Goal: Task Accomplishment & Management: Manage account settings

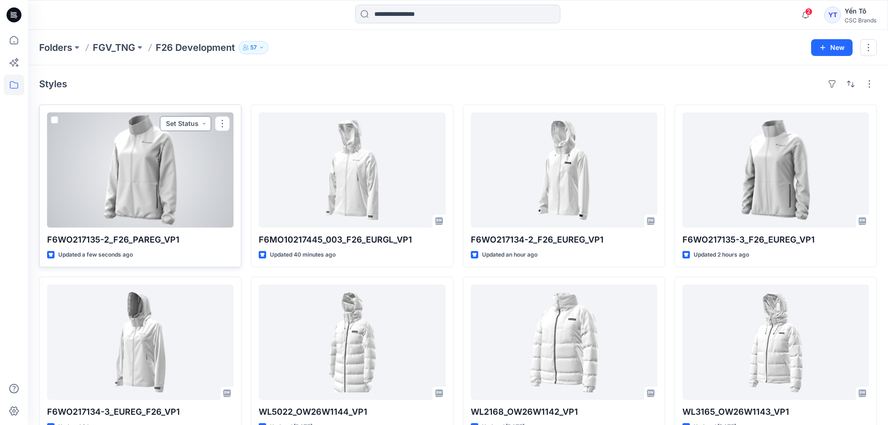
click at [208, 122] on button "Set Status" at bounding box center [185, 123] width 51 height 15
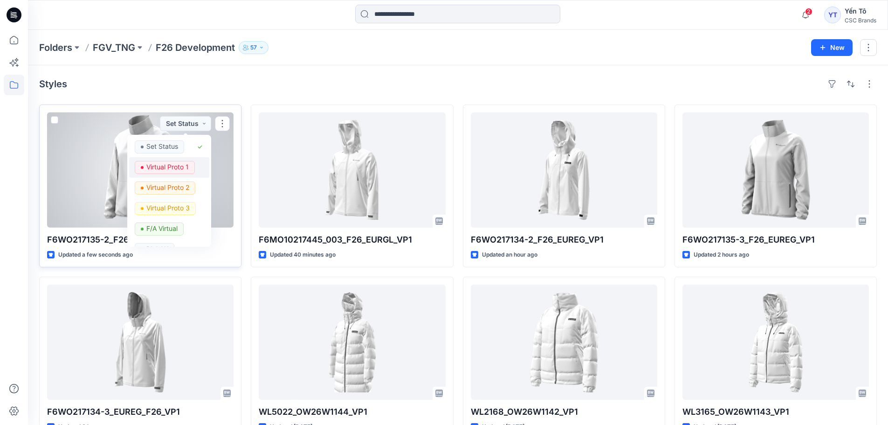
click at [173, 166] on p "Virtual Proto 1" at bounding box center [167, 167] width 42 height 12
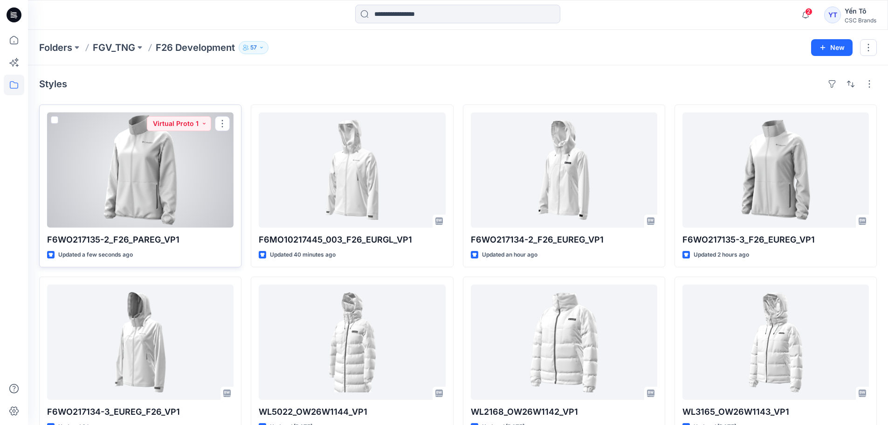
click at [148, 189] on div at bounding box center [140, 169] width 187 height 115
